Goal: Information Seeking & Learning: Learn about a topic

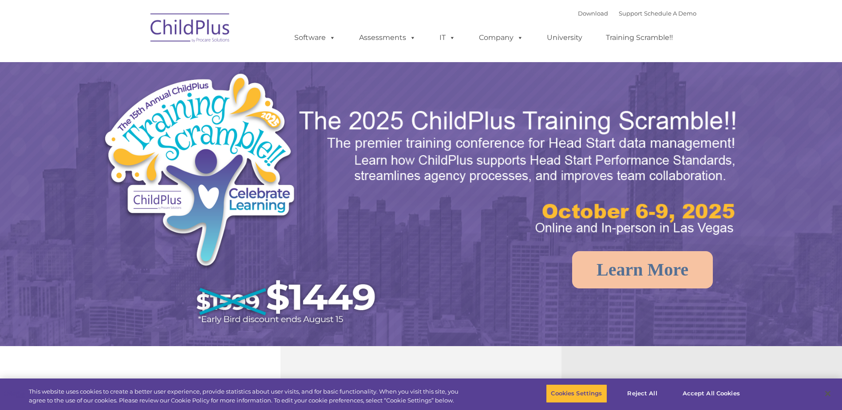
select select "MEDIUM"
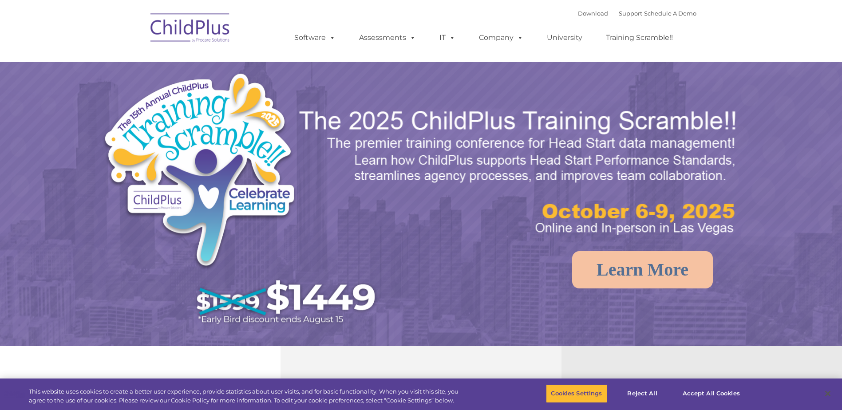
select select "MEDIUM"
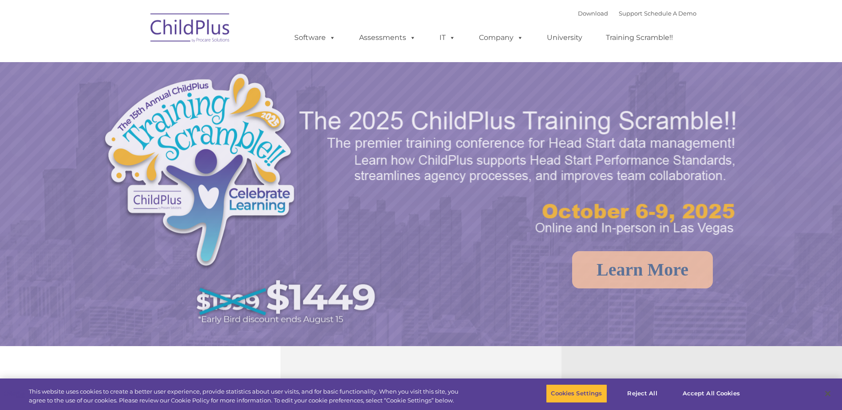
select select "MEDIUM"
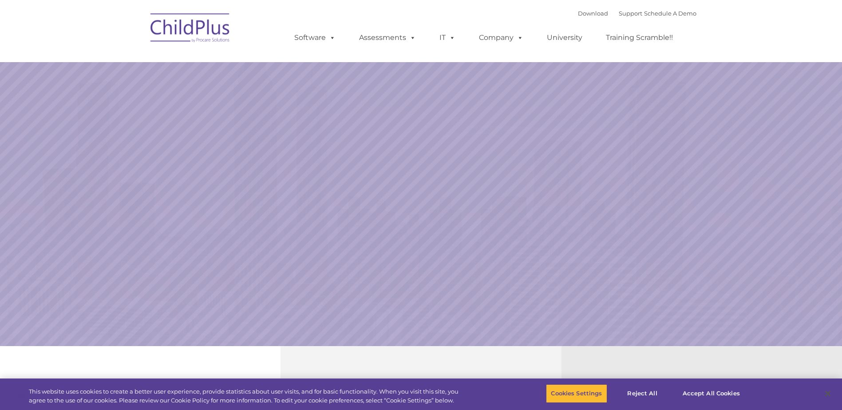
select select "MEDIUM"
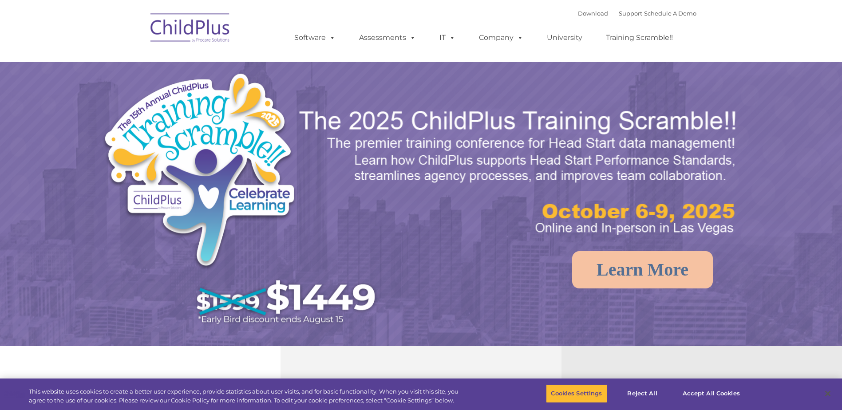
select select "MEDIUM"
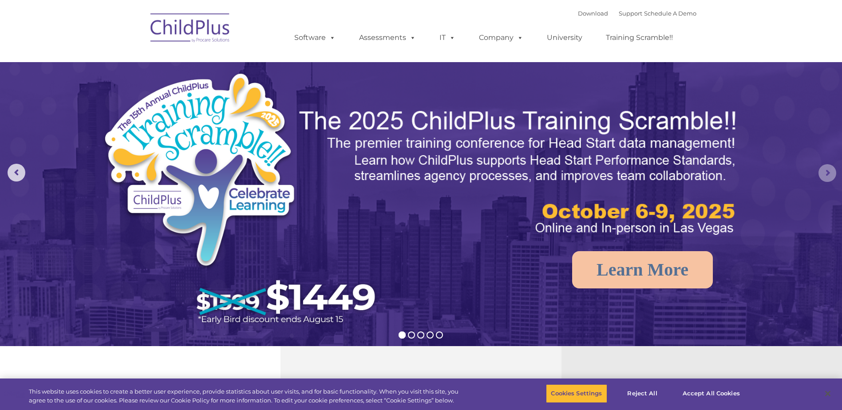
click at [825, 174] on rs-arrow at bounding box center [827, 173] width 18 height 18
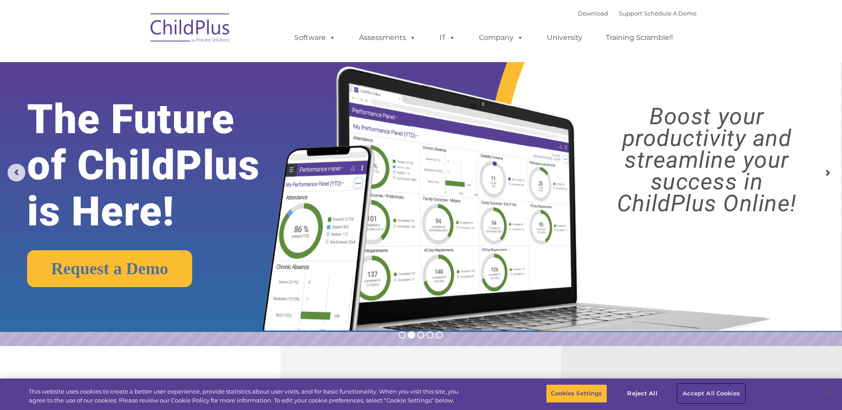
click at [712, 391] on button "Accept All Cookies" at bounding box center [711, 393] width 67 height 19
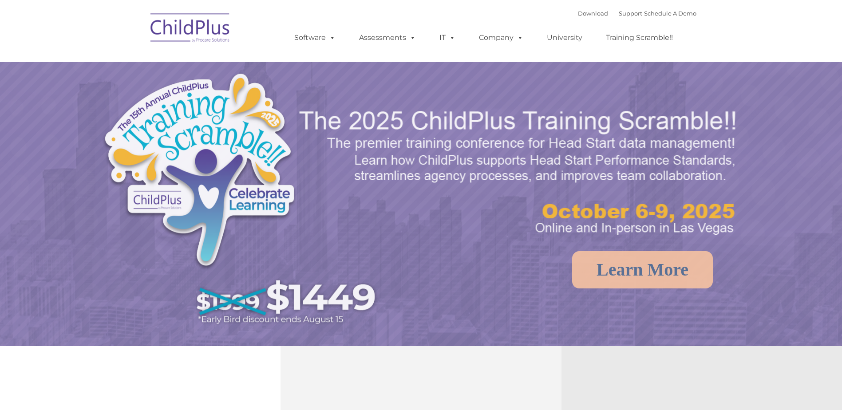
select select "MEDIUM"
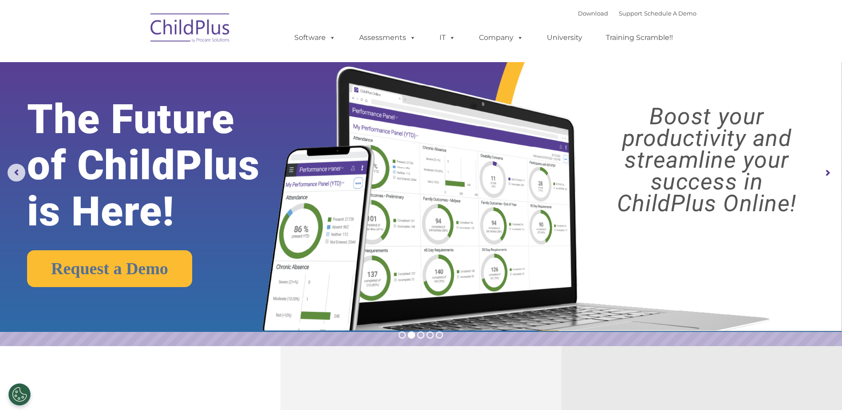
click at [622, 18] on div "Download Support | Schedule A Demo " at bounding box center [637, 13] width 119 height 13
click at [622, 15] on link "Support" at bounding box center [631, 13] width 24 height 7
